Goal: Information Seeking & Learning: Learn about a topic

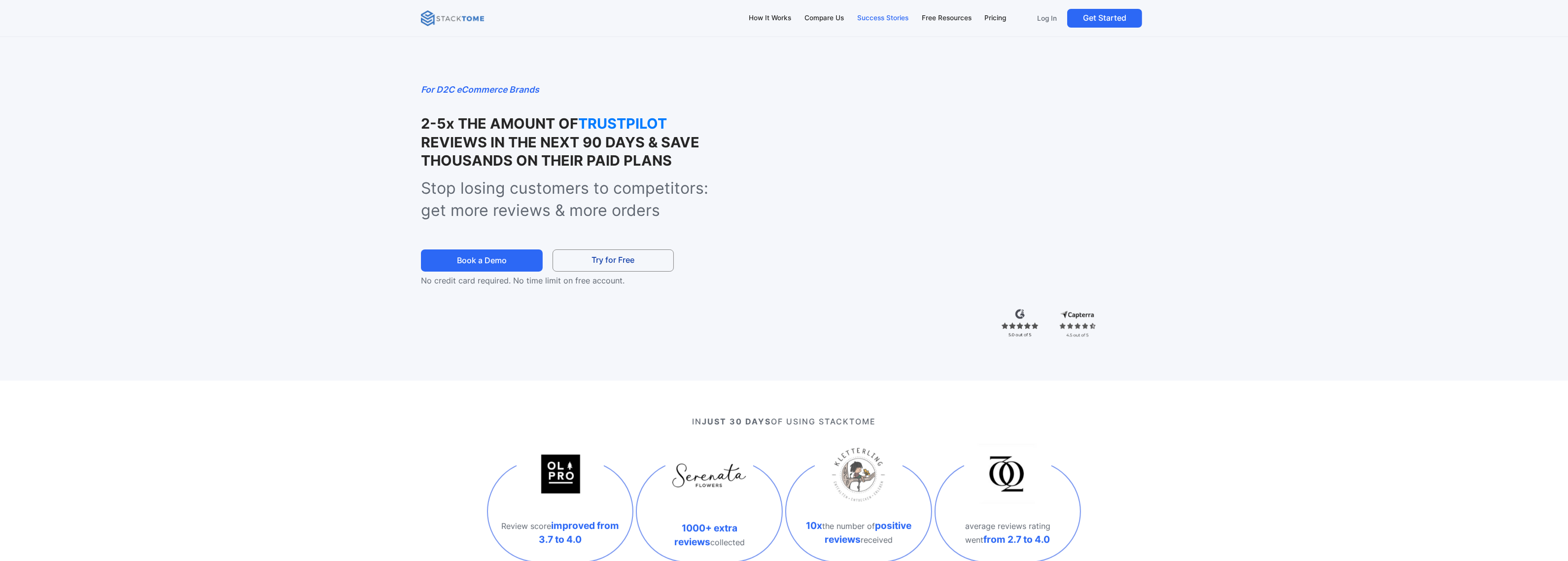
click at [890, 17] on div "Success Stories" at bounding box center [883, 18] width 51 height 11
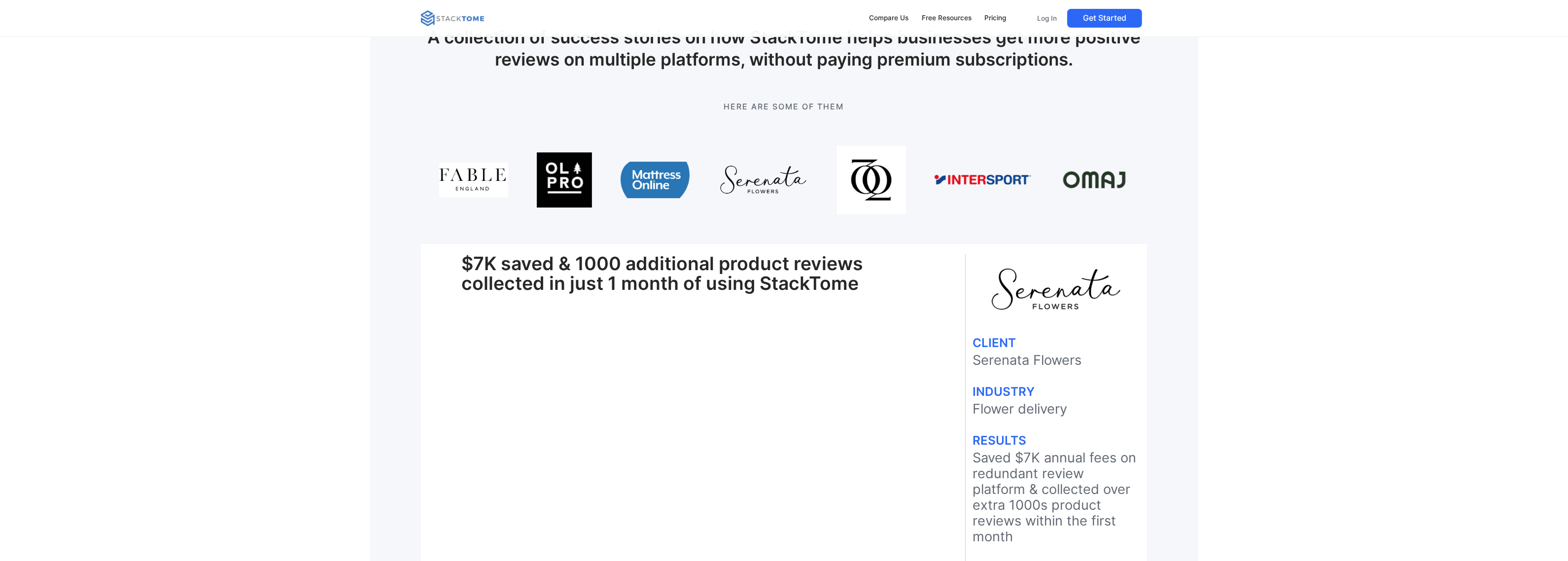
scroll to position [123, 0]
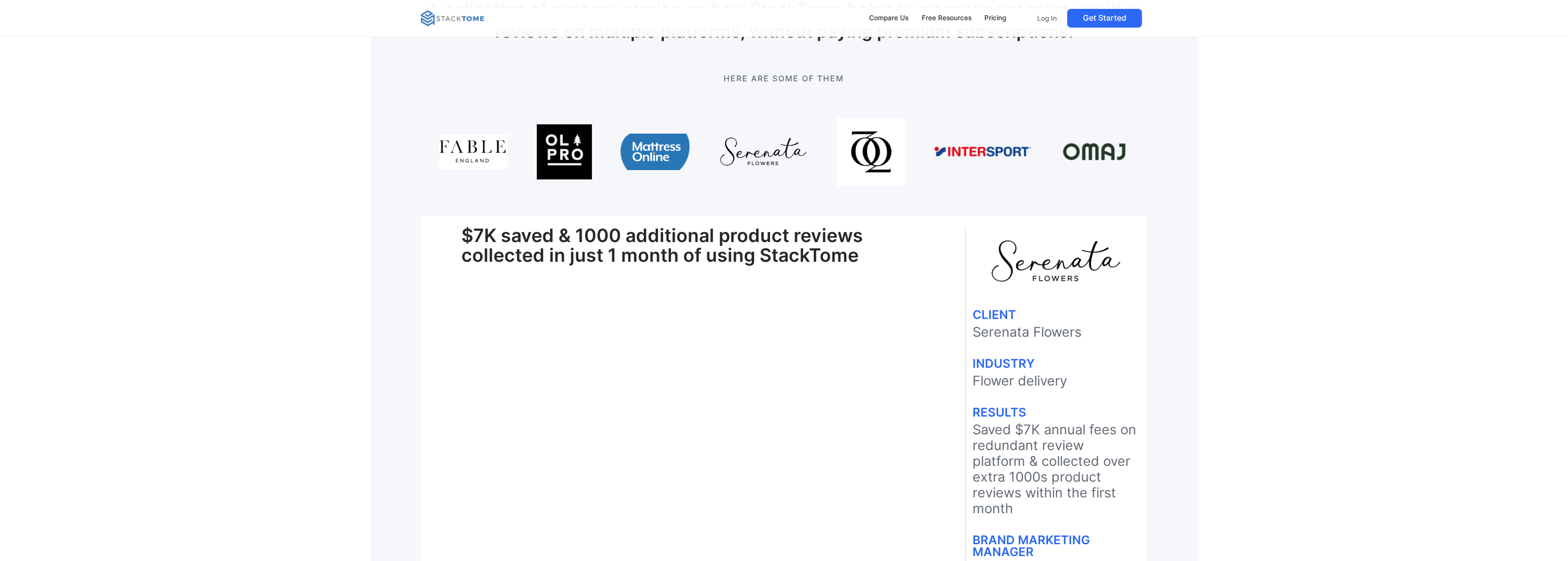
click at [1098, 154] on img at bounding box center [1094, 152] width 69 height 69
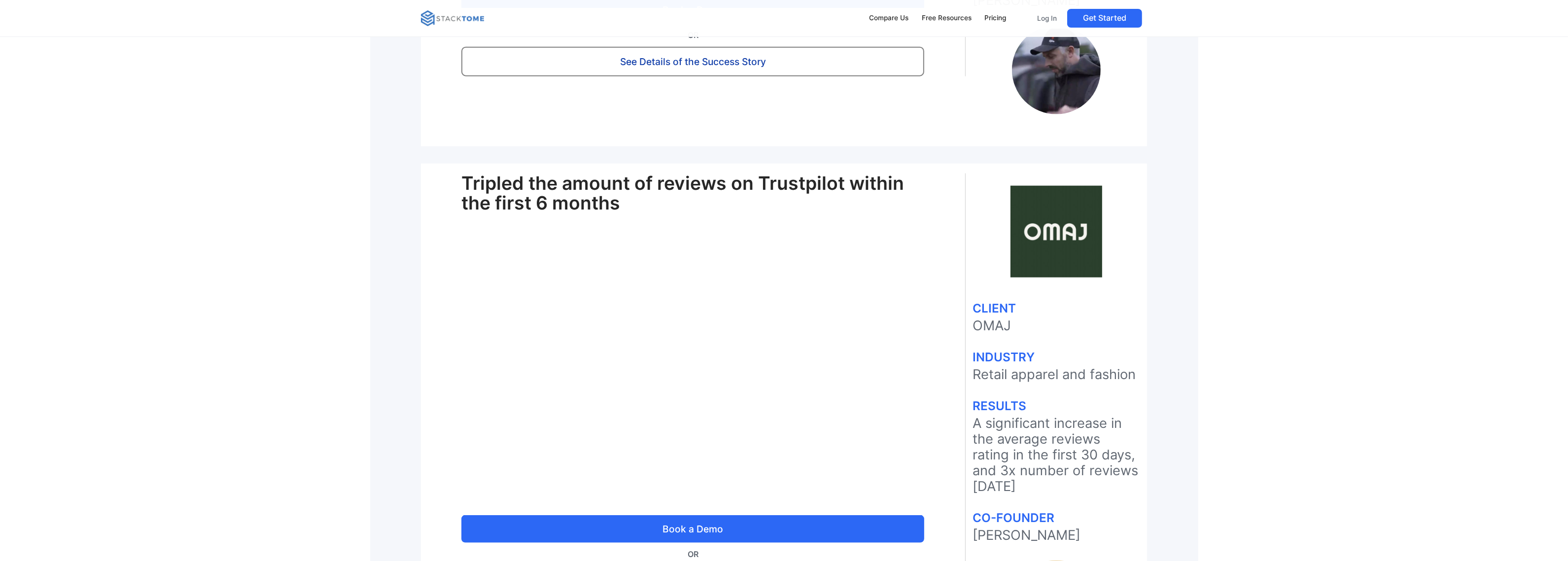
scroll to position [2464, 0]
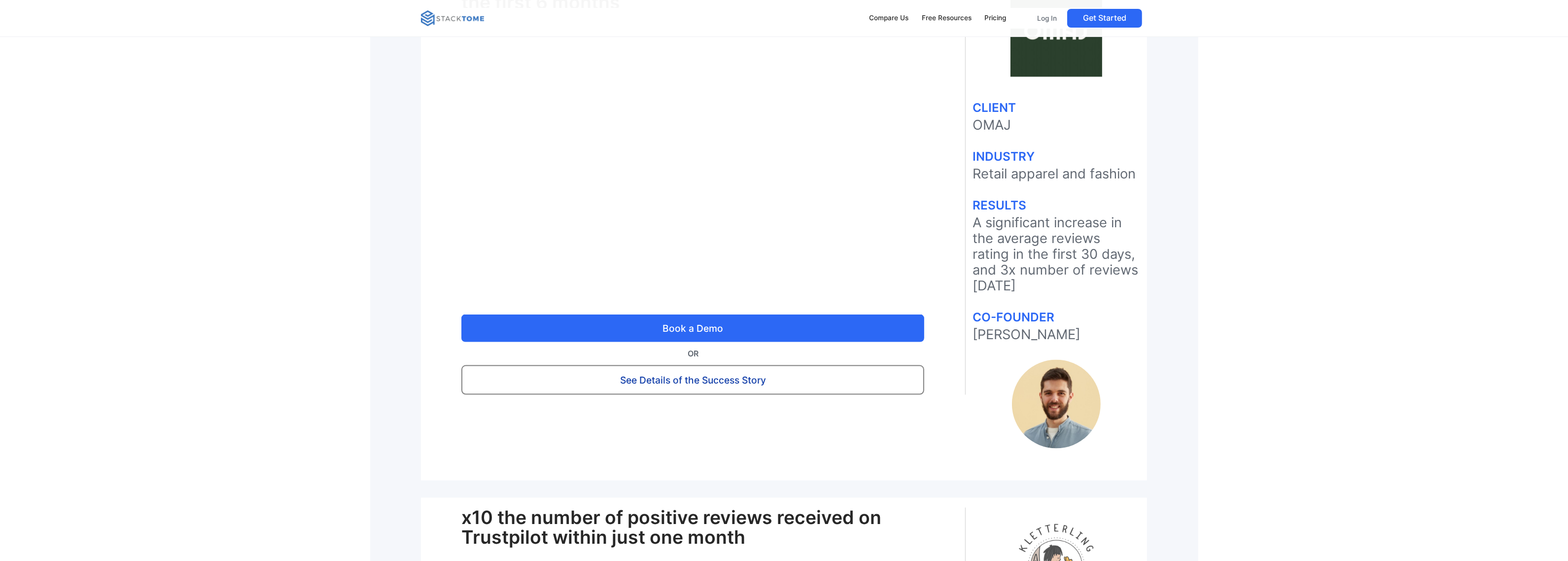
click at [704, 368] on link "See Details of the Success Story" at bounding box center [693, 380] width 463 height 30
